Goal: Task Accomplishment & Management: Complete application form

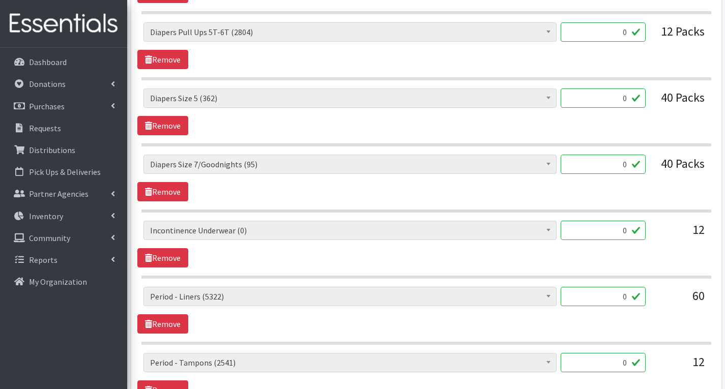
scroll to position [1271, 0]
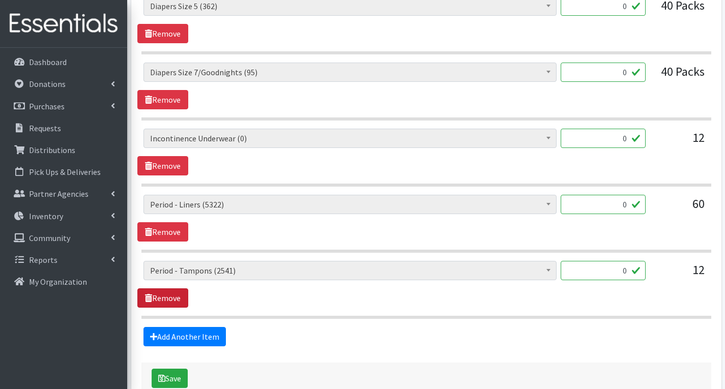
click at [170, 297] on link "Remove" at bounding box center [162, 297] width 51 height 19
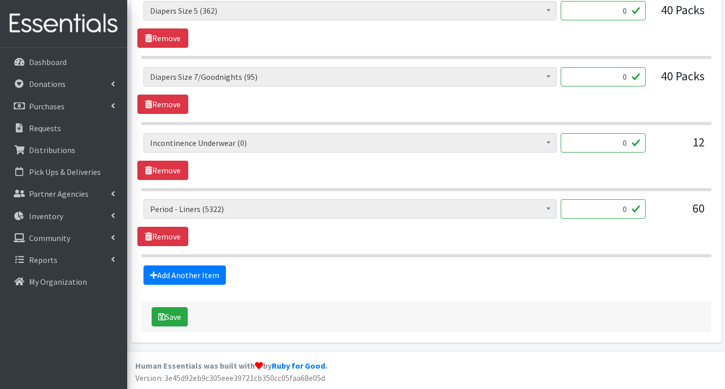
scroll to position [1267, 0]
click at [172, 238] on link "Remove" at bounding box center [162, 236] width 51 height 19
click at [174, 231] on link "Remove" at bounding box center [162, 236] width 51 height 19
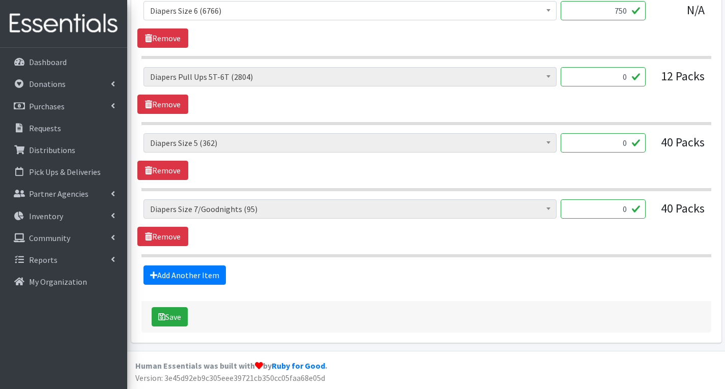
scroll to position [1135, 0]
click at [173, 240] on link "Remove" at bounding box center [162, 236] width 51 height 19
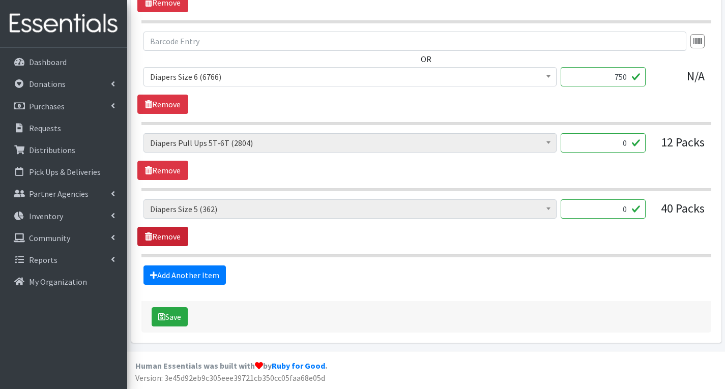
click at [174, 235] on link "Remove" at bounding box center [162, 236] width 51 height 19
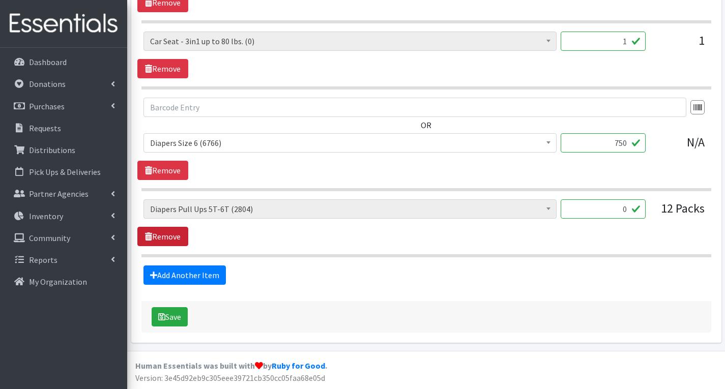
click at [174, 235] on link "Remove" at bounding box center [162, 236] width 51 height 19
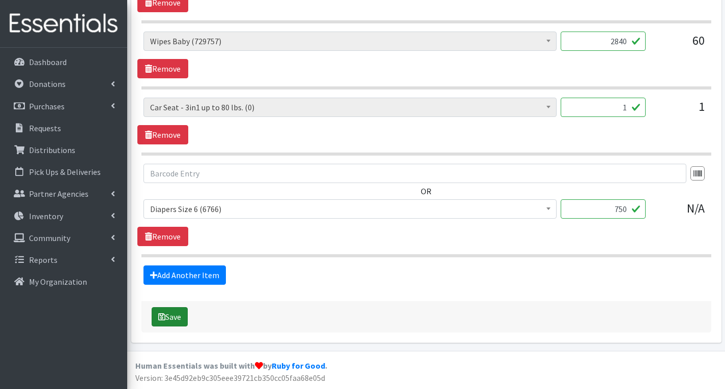
click at [173, 320] on button "Save" at bounding box center [170, 316] width 36 height 19
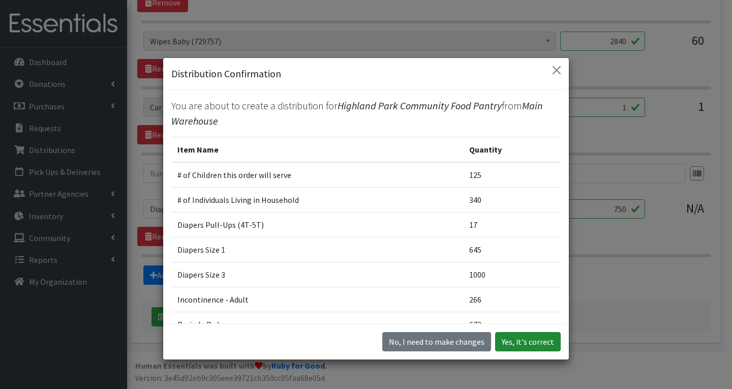
click at [524, 337] on button "Yes, it's correct" at bounding box center [528, 341] width 66 height 19
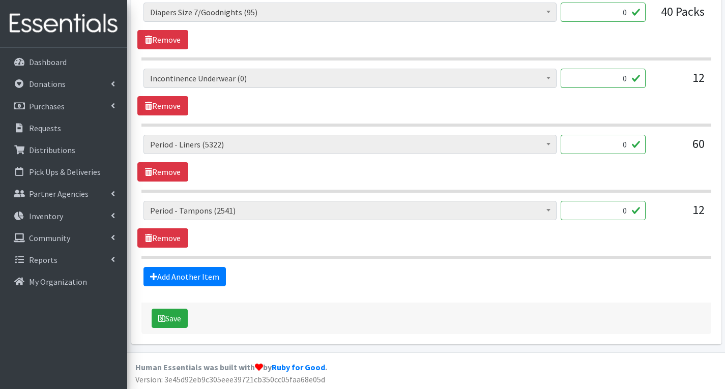
scroll to position [1333, 0]
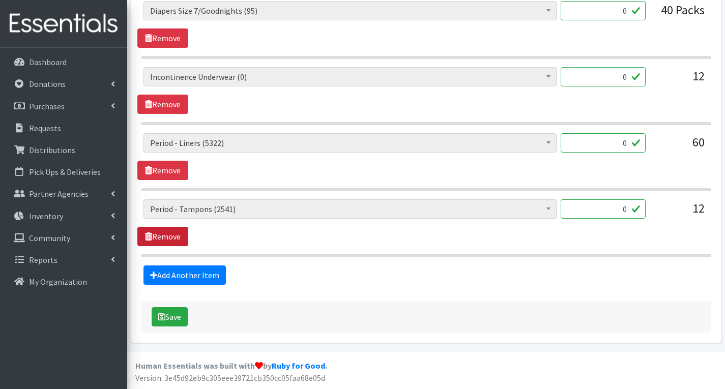
click at [165, 234] on link "Remove" at bounding box center [162, 236] width 51 height 19
click at [166, 237] on link "Remove" at bounding box center [162, 236] width 51 height 19
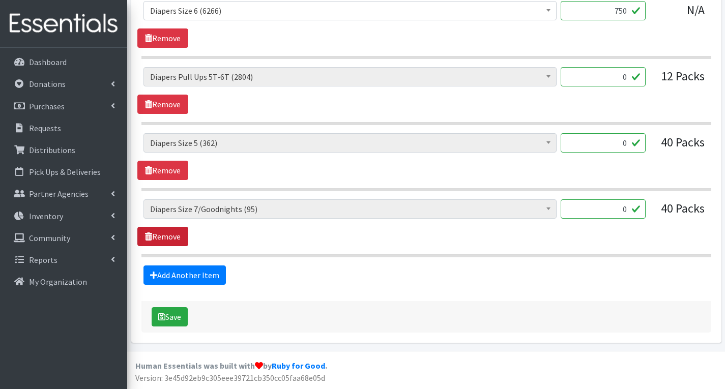
click at [166, 238] on link "Remove" at bounding box center [162, 236] width 51 height 19
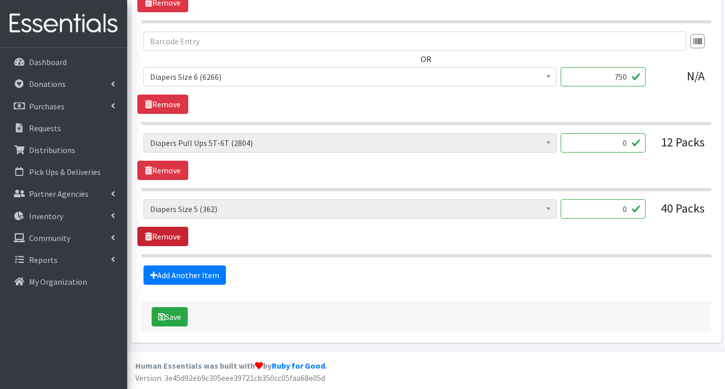
click at [166, 238] on link "Remove" at bounding box center [162, 236] width 51 height 19
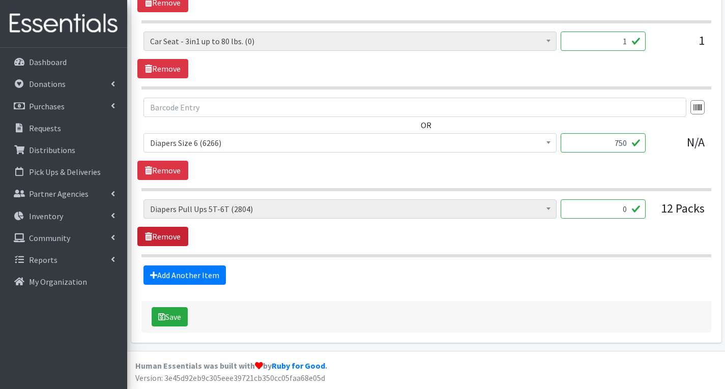
click at [166, 238] on link "Remove" at bounding box center [162, 236] width 51 height 19
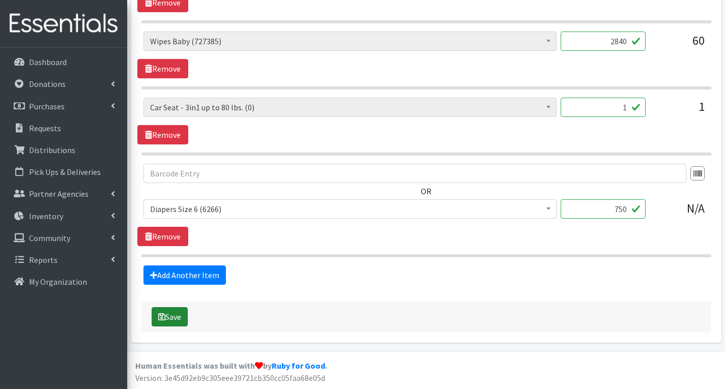
click at [171, 321] on button "Save" at bounding box center [170, 316] width 36 height 19
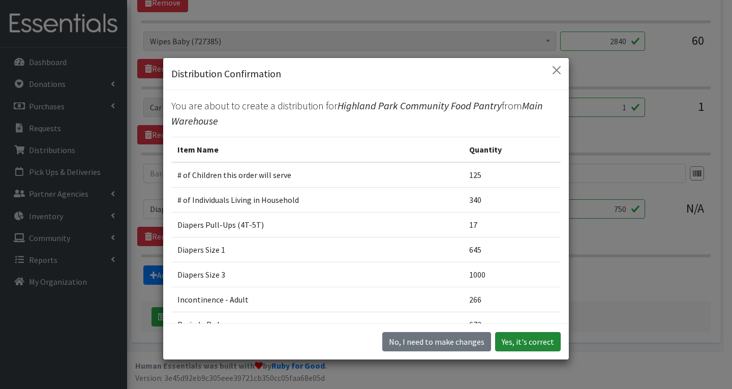
click at [527, 337] on button "Yes, it's correct" at bounding box center [528, 341] width 66 height 19
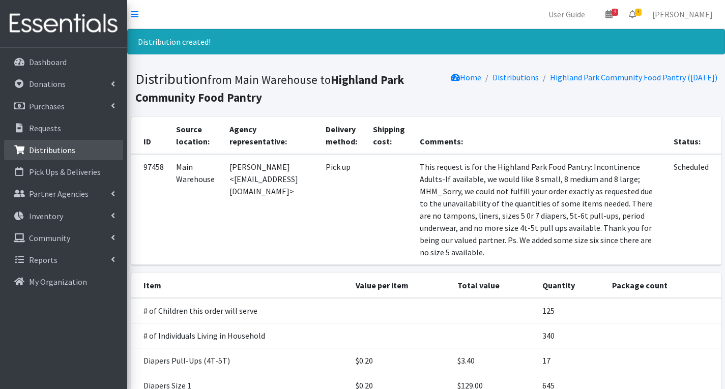
click at [82, 155] on link "Distributions" at bounding box center [63, 150] width 119 height 20
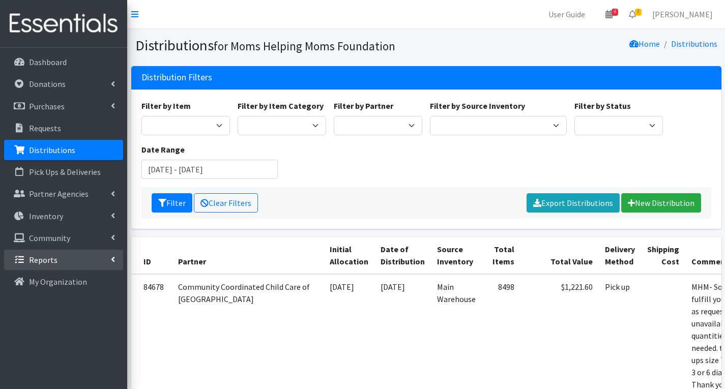
click at [79, 251] on link "Reports" at bounding box center [63, 260] width 119 height 20
click at [86, 261] on link "Reports" at bounding box center [63, 260] width 119 height 20
click at [76, 260] on link "Reports" at bounding box center [63, 260] width 119 height 20
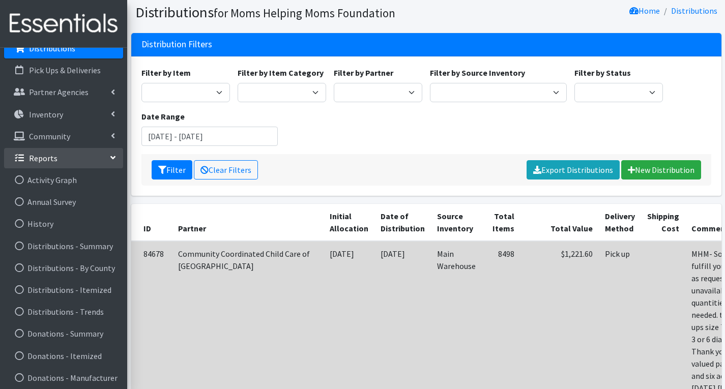
scroll to position [51, 0]
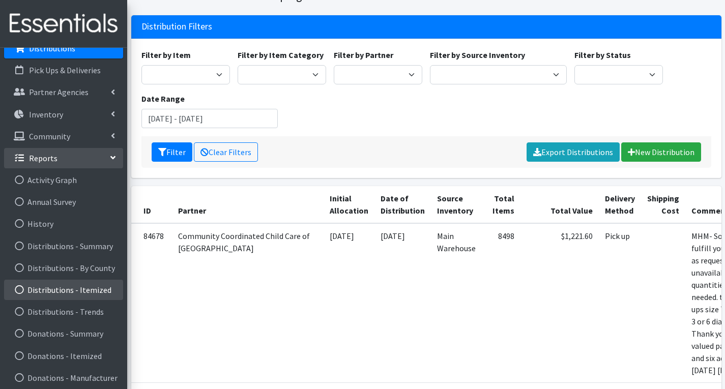
click at [108, 290] on link "Distributions - Itemized" at bounding box center [63, 290] width 119 height 20
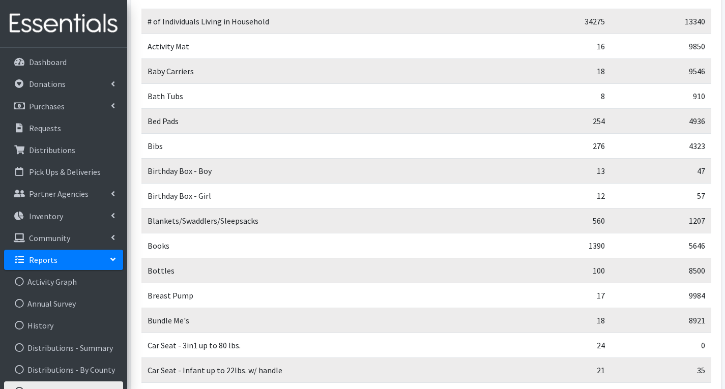
scroll to position [153, 0]
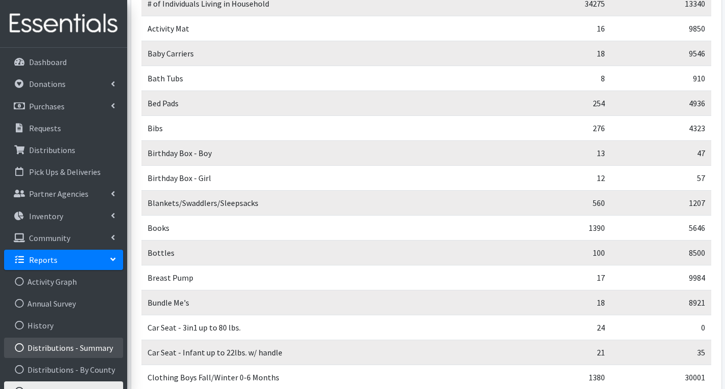
click at [90, 347] on link "Distributions - Summary" at bounding box center [63, 348] width 119 height 20
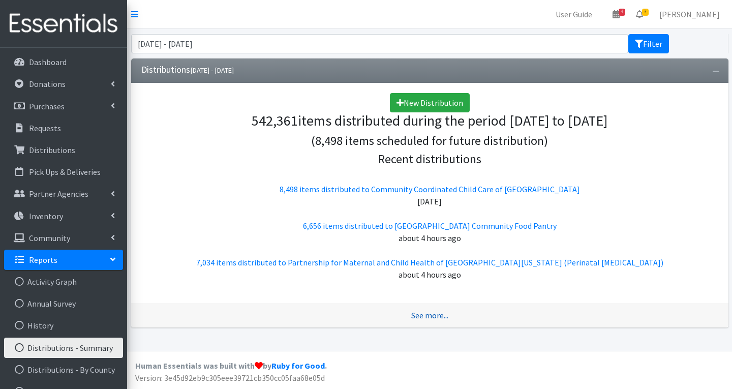
click at [431, 314] on link "See more..." at bounding box center [429, 315] width 37 height 10
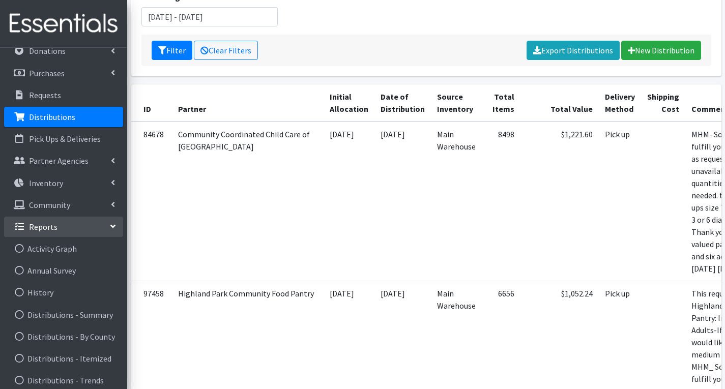
scroll to position [51, 0]
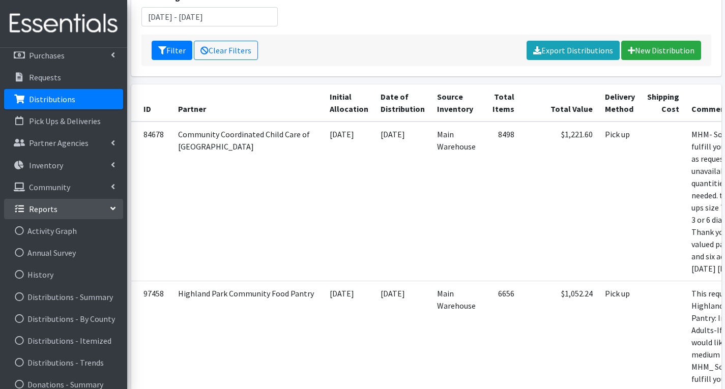
click at [73, 211] on link "Reports" at bounding box center [63, 209] width 119 height 20
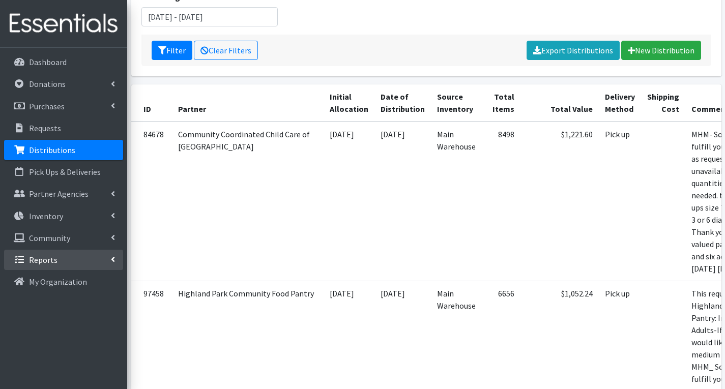
click at [82, 261] on link "Reports" at bounding box center [63, 260] width 119 height 20
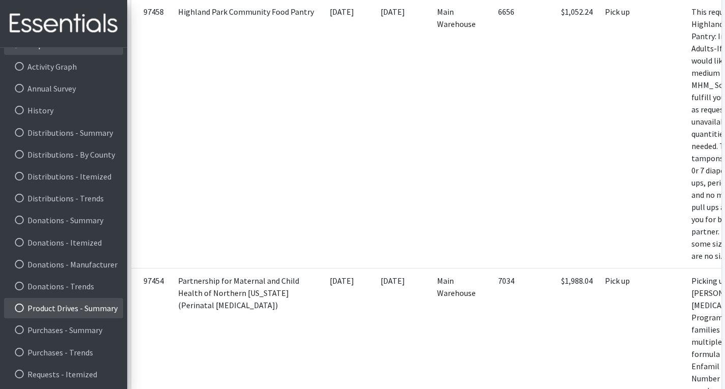
scroll to position [458, 0]
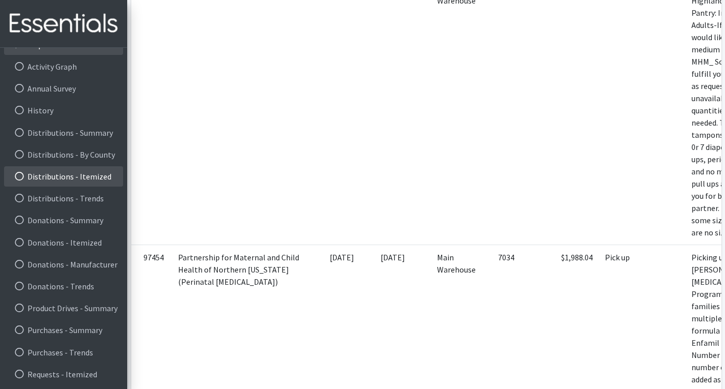
click at [91, 175] on link "Distributions - Itemized" at bounding box center [63, 176] width 119 height 20
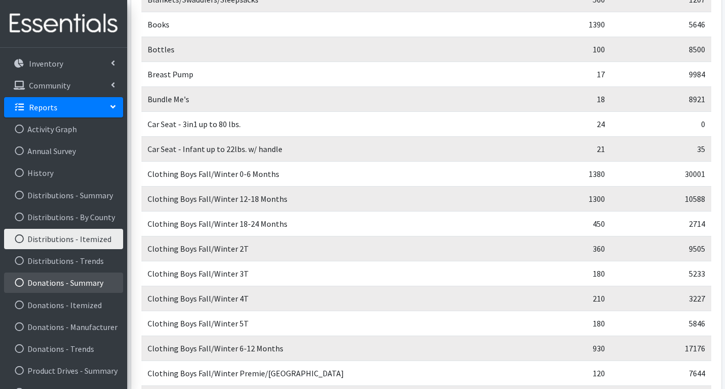
scroll to position [203, 0]
